Goal: Task Accomplishment & Management: Manage account settings

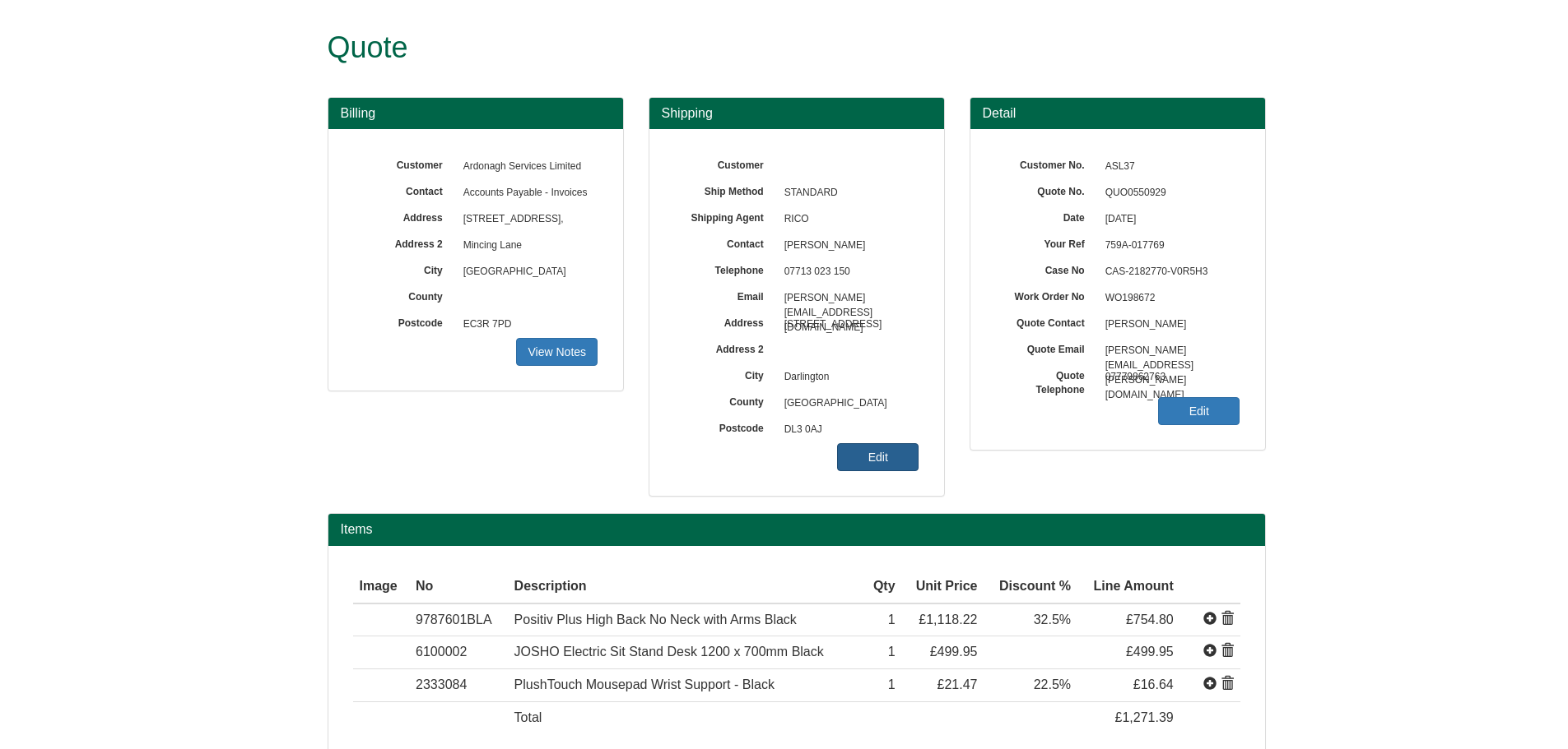
click at [890, 450] on link "Edit" at bounding box center [877, 457] width 81 height 28
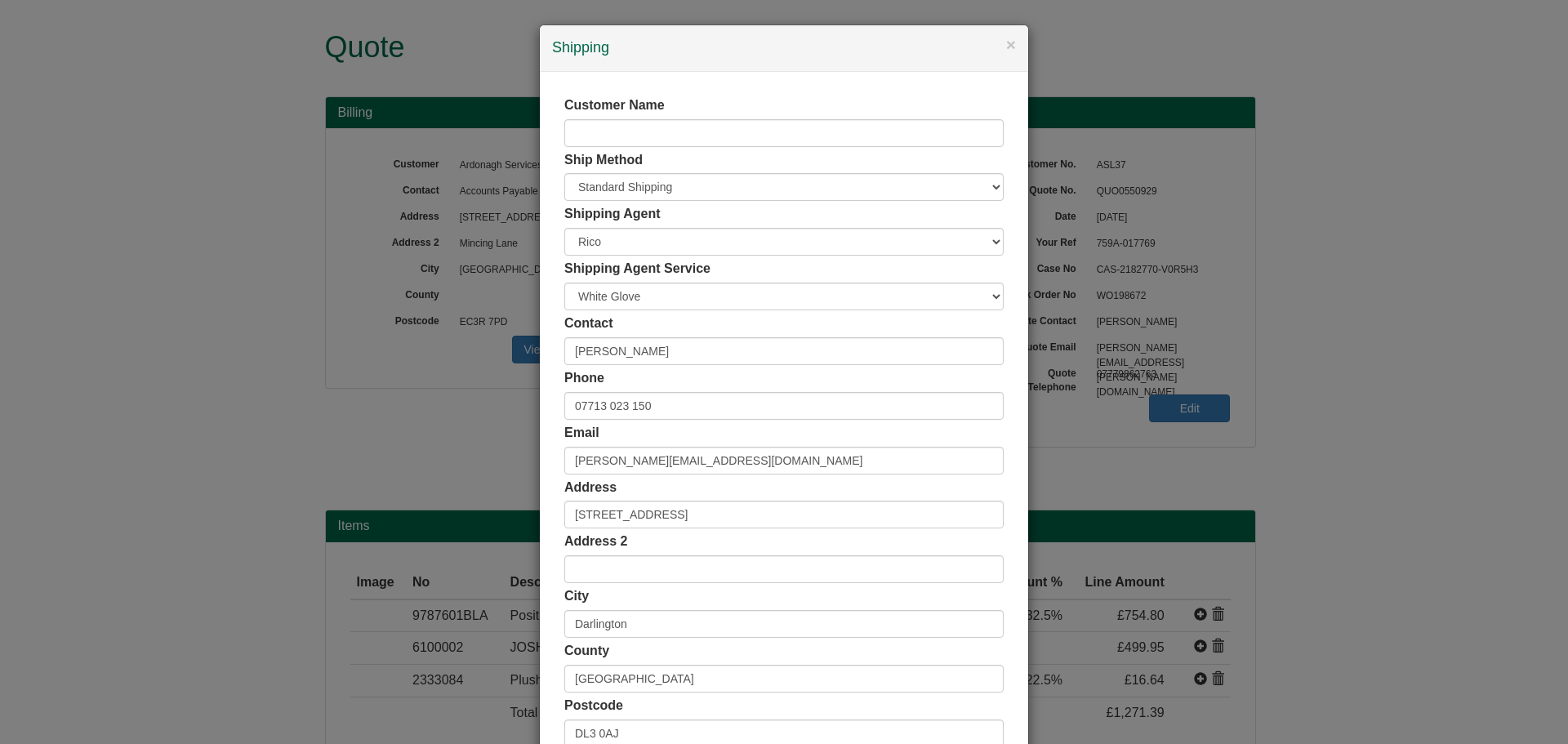
click at [1329, 230] on div "× Shipping Customer Name Ship Method Free of Charge £5 Flat Rate £7.50 Flat Rat…" at bounding box center [784, 372] width 1568 height 744
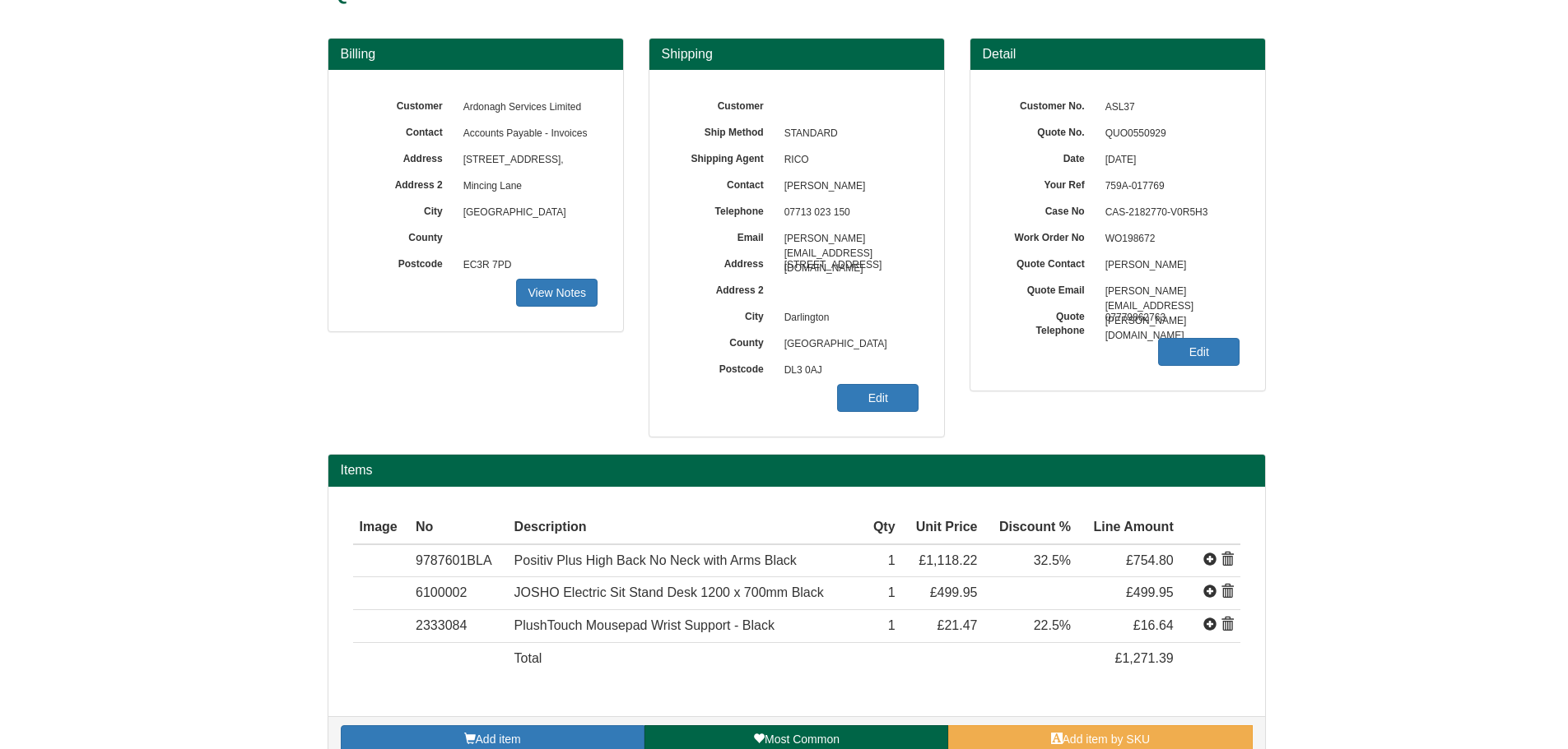
scroll to position [89, 0]
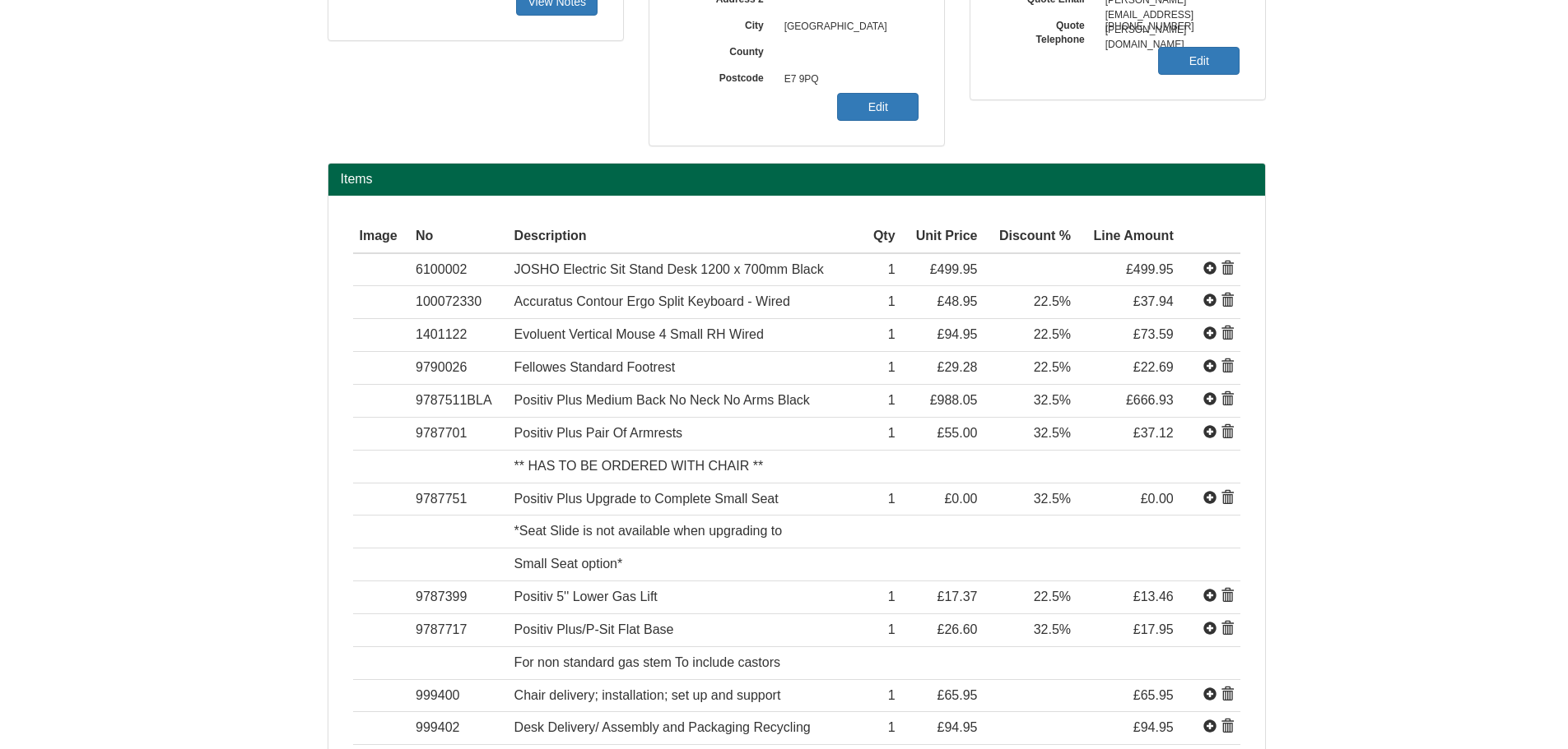
scroll to position [247, 0]
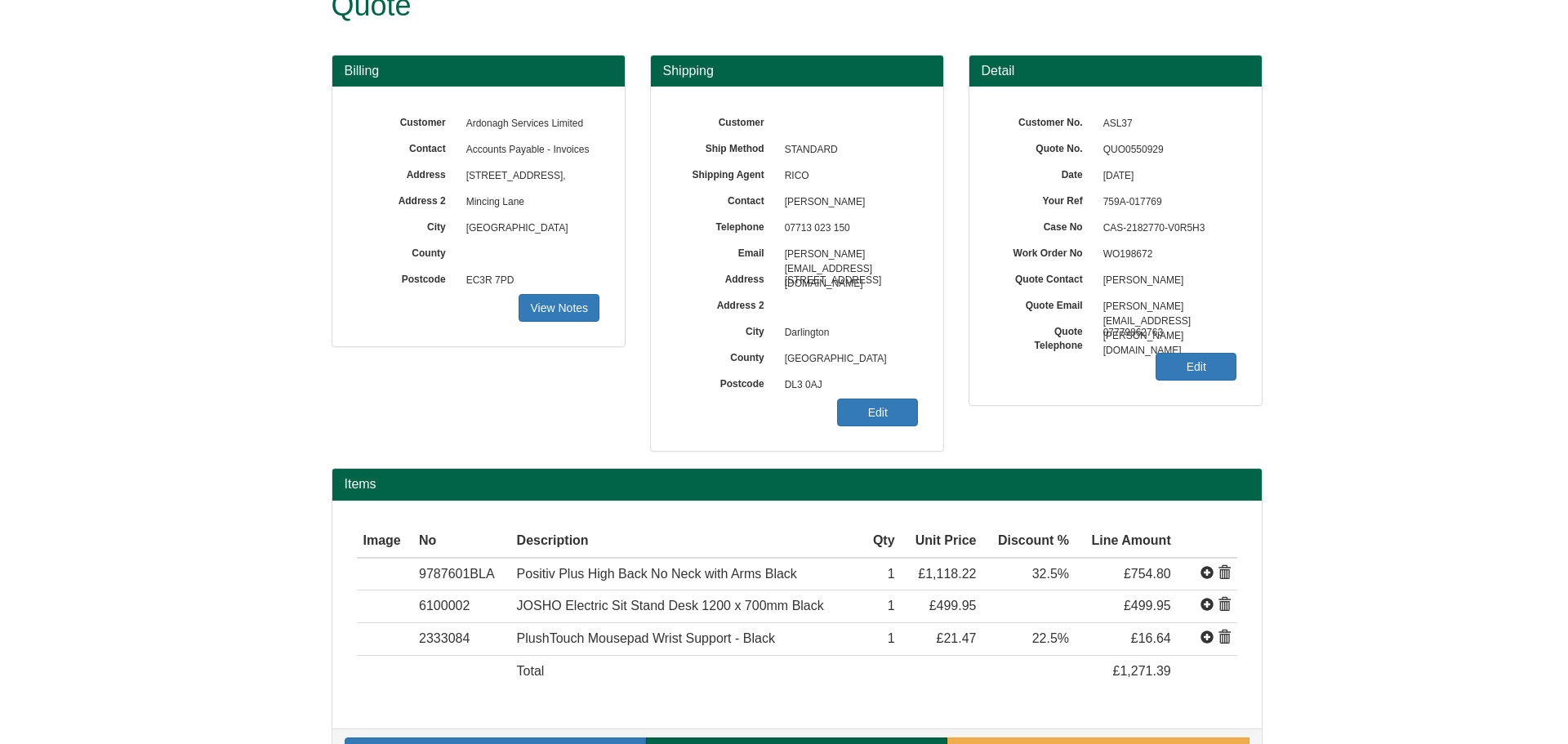
scroll to position [82, 0]
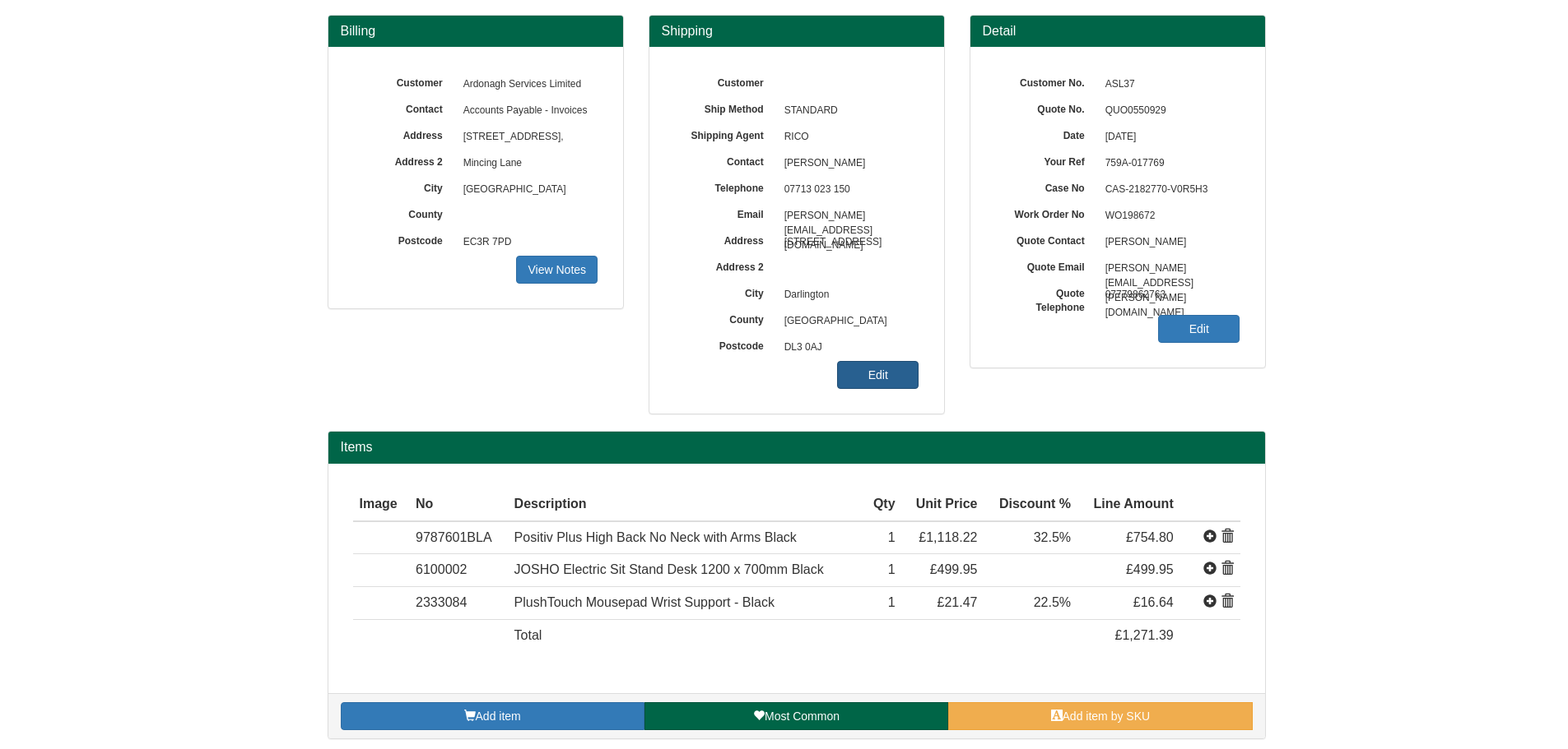
click at [889, 369] on link "Edit" at bounding box center [877, 375] width 81 height 28
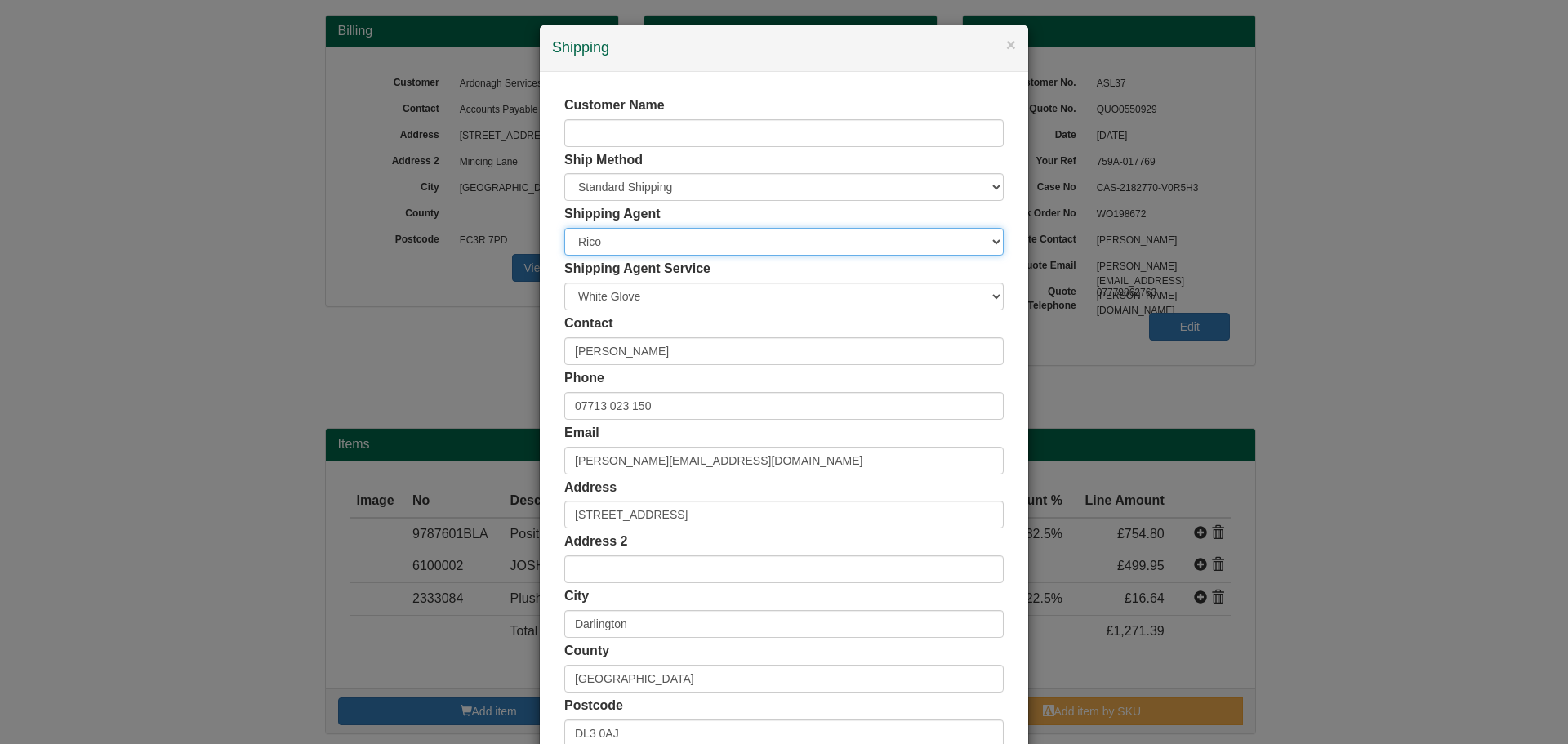
click at [623, 246] on select "Rico" at bounding box center [784, 242] width 439 height 28
click at [564, 228] on select "Rico" at bounding box center [784, 242] width 439 height 28
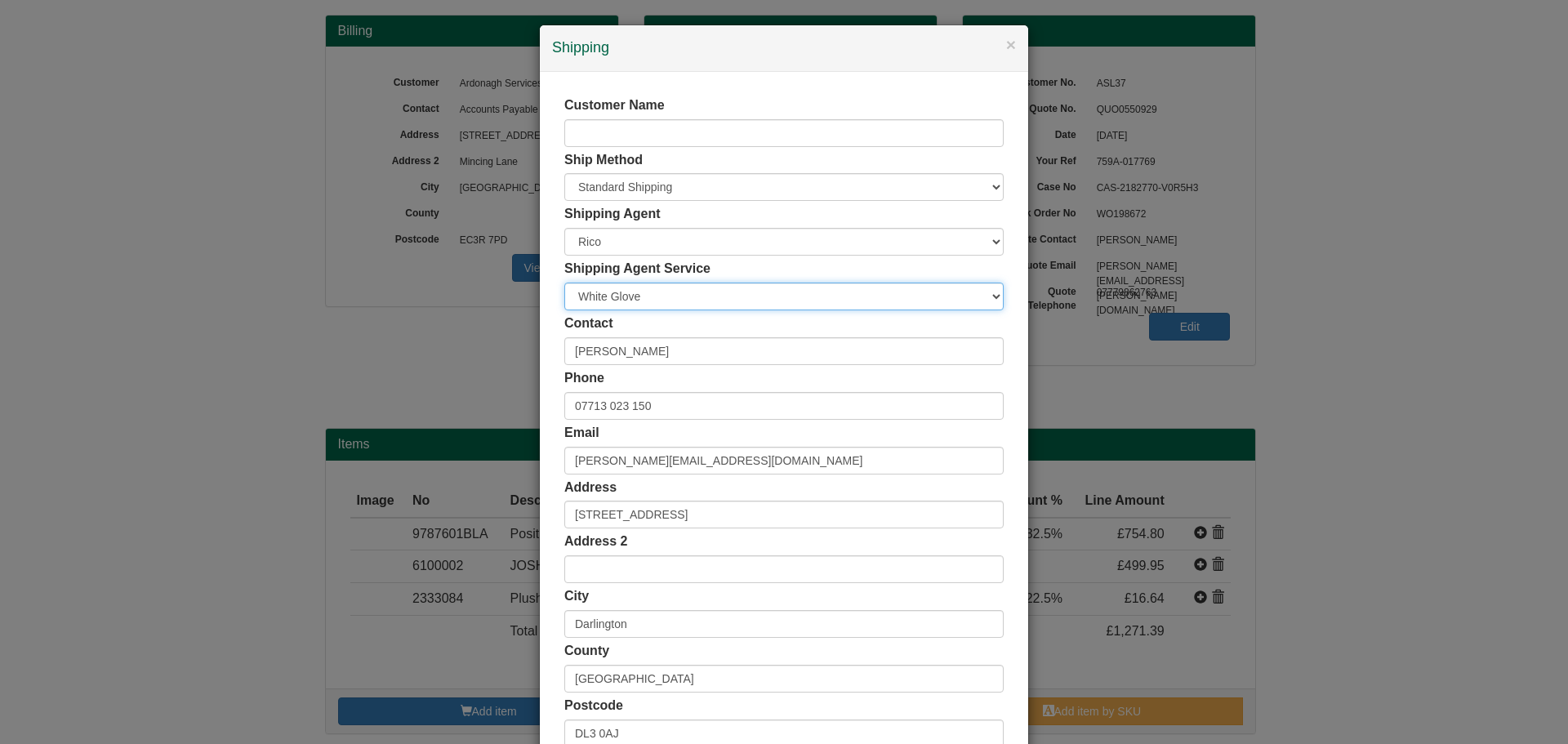
click at [633, 290] on select "Carrier White Glove" at bounding box center [784, 297] width 439 height 28
click at [564, 283] on select "Carrier White Glove" at bounding box center [784, 297] width 439 height 28
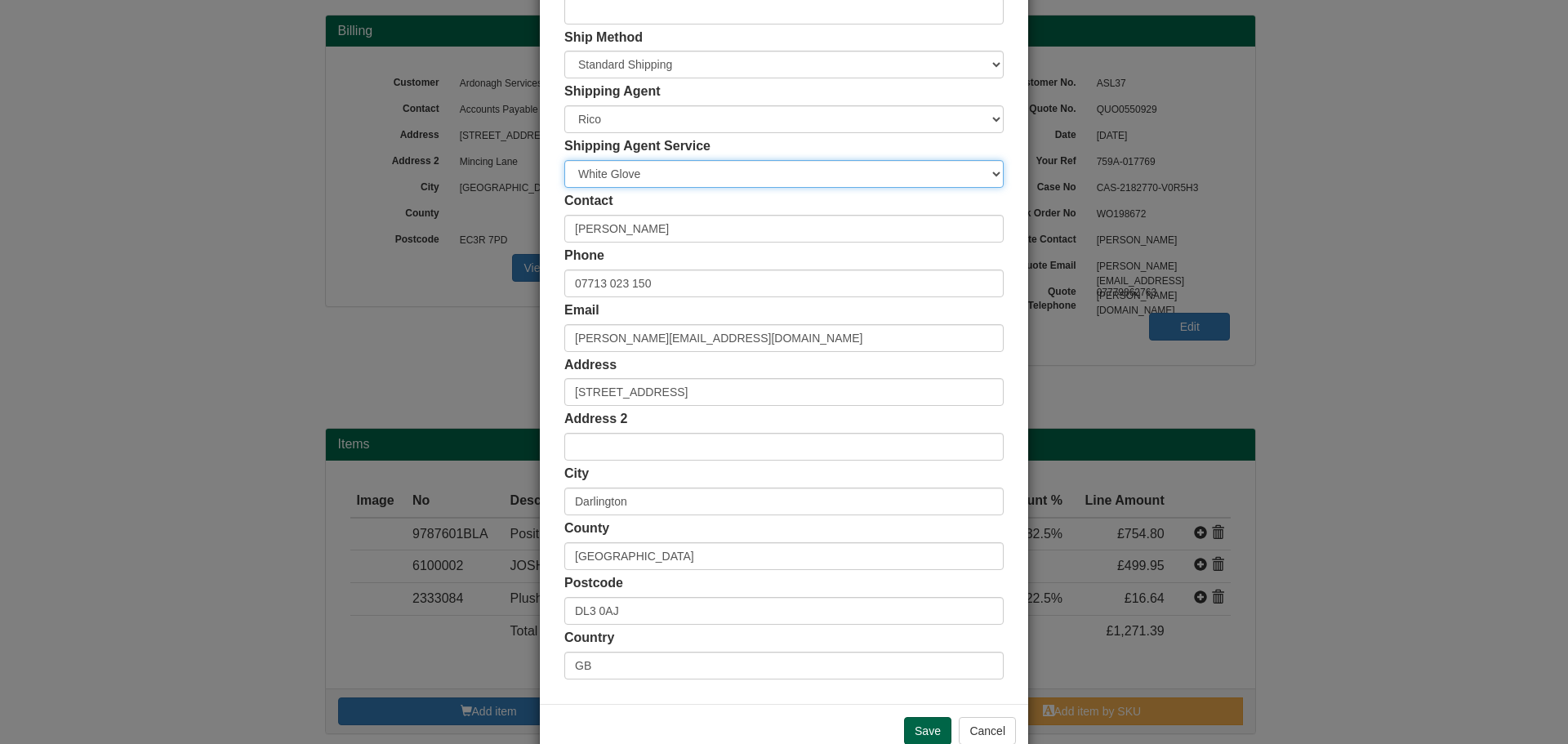
scroll to position [161, 0]
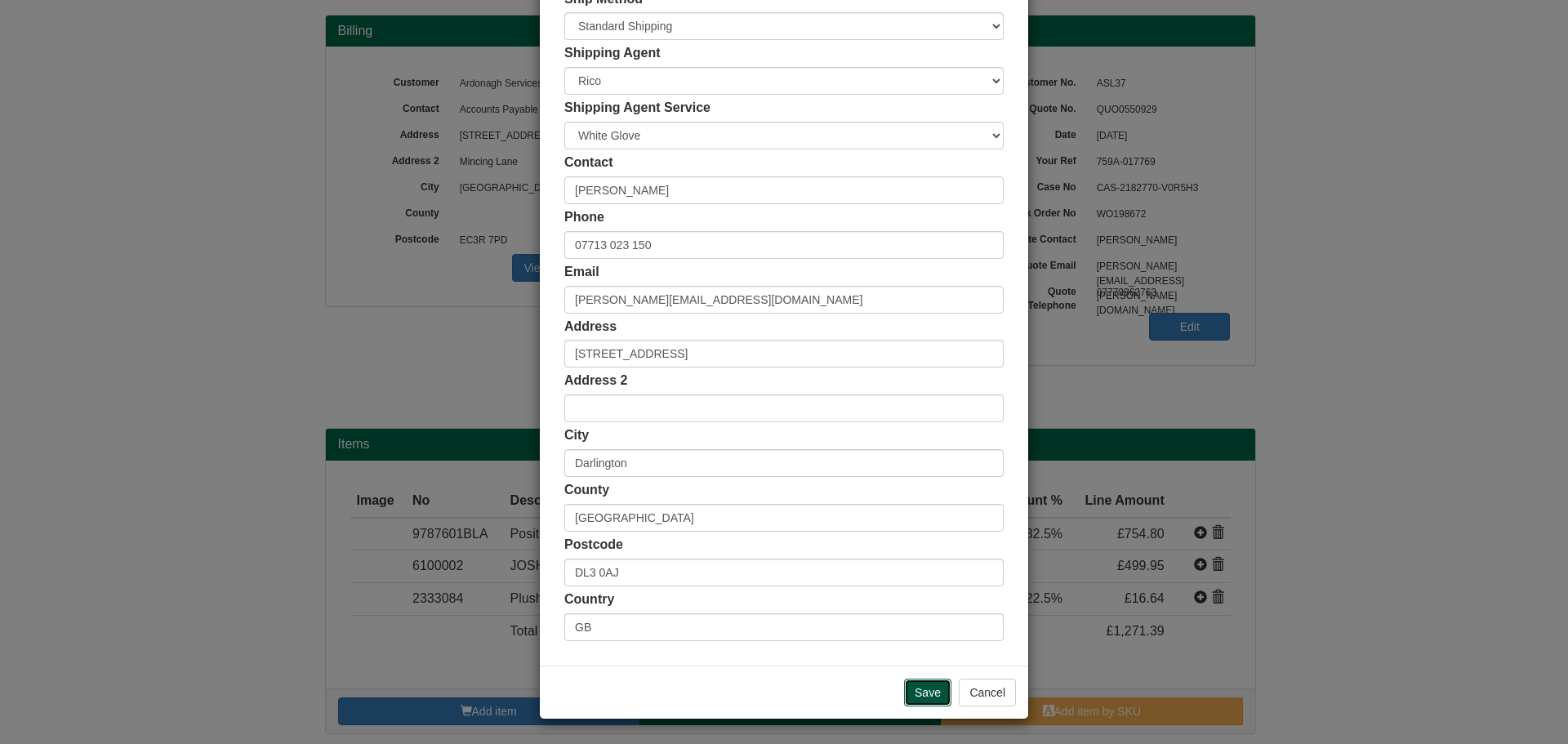
click at [922, 702] on input "Save" at bounding box center [927, 693] width 48 height 28
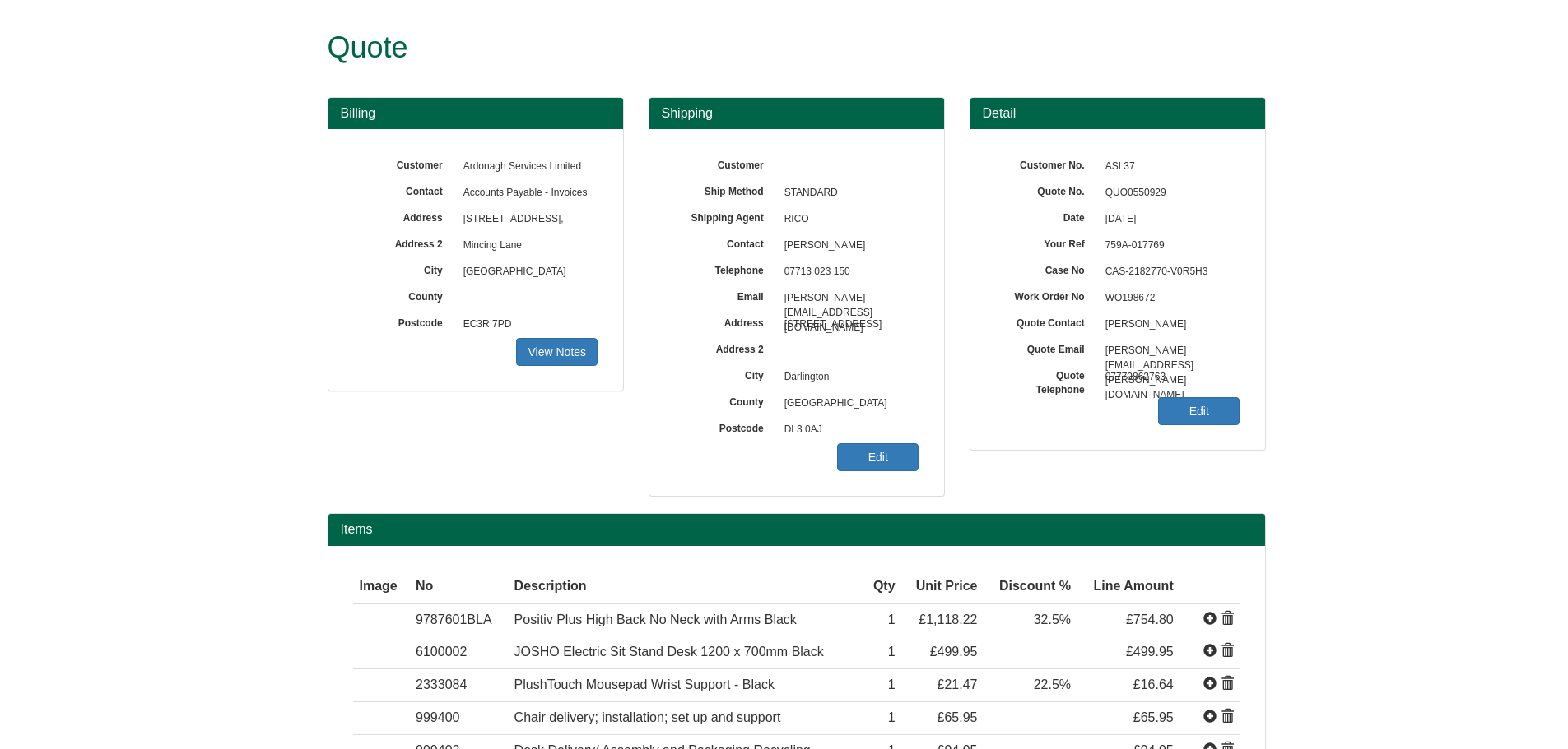
click at [1135, 191] on span "QUO0550929" at bounding box center [1169, 193] width 143 height 26
copy span "QUO0550929"
